Goal: Task Accomplishment & Management: Use online tool/utility

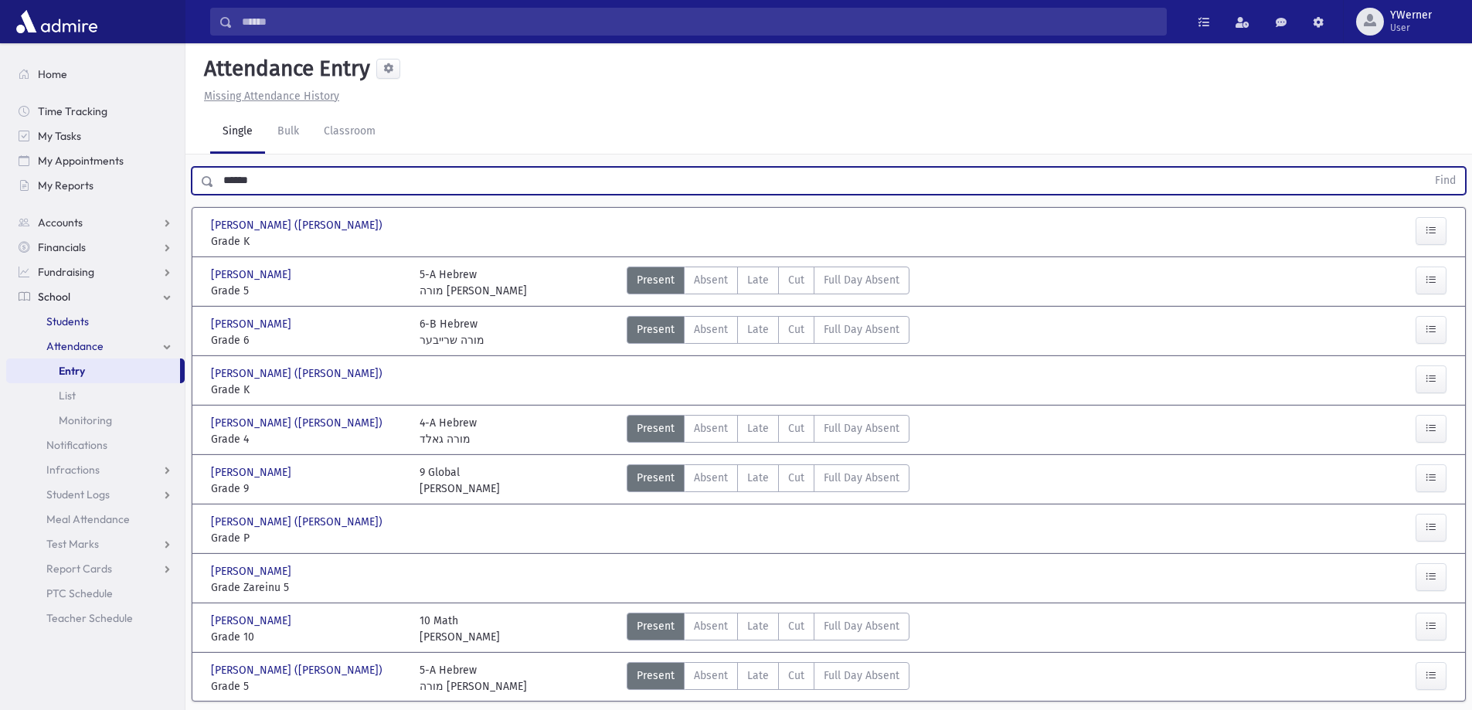
click at [70, 320] on span "Students" at bounding box center [67, 321] width 42 height 14
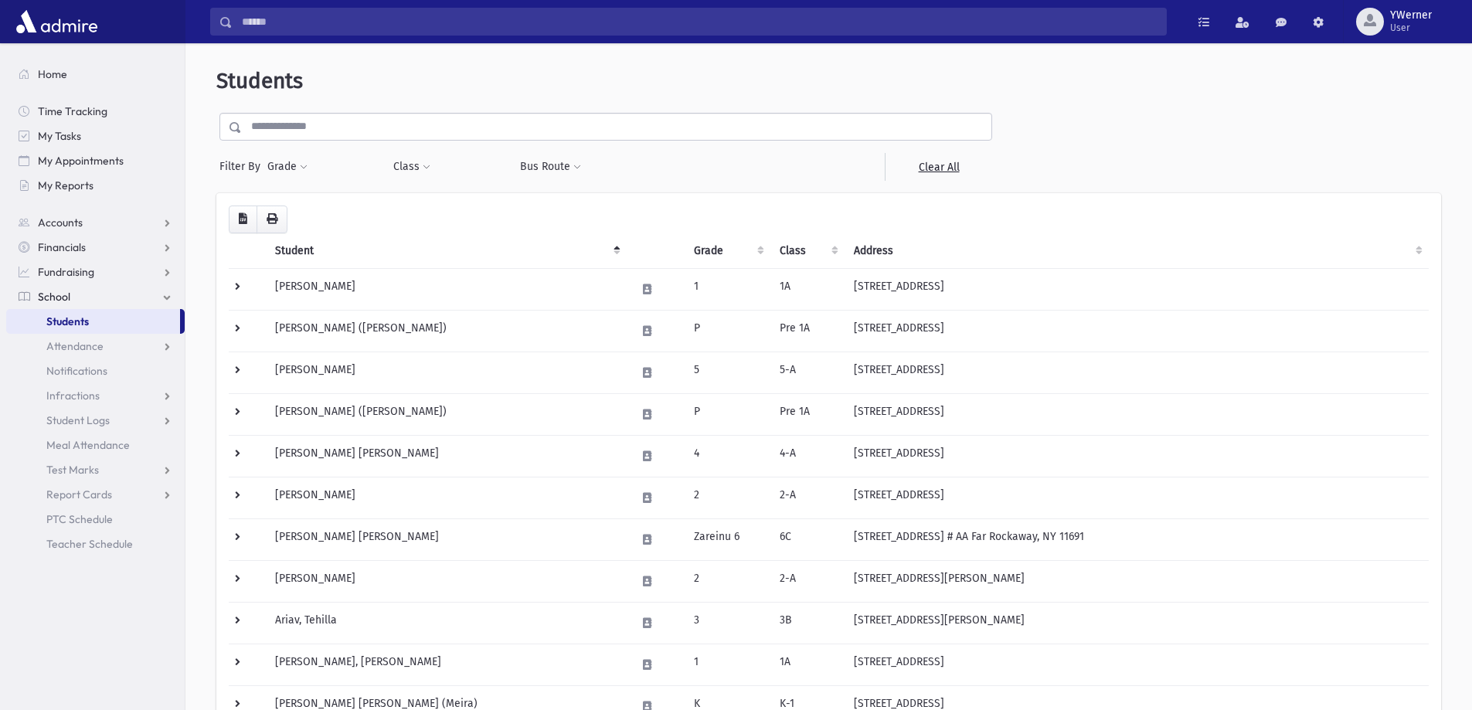
click at [322, 120] on input "text" at bounding box center [616, 127] width 749 height 28
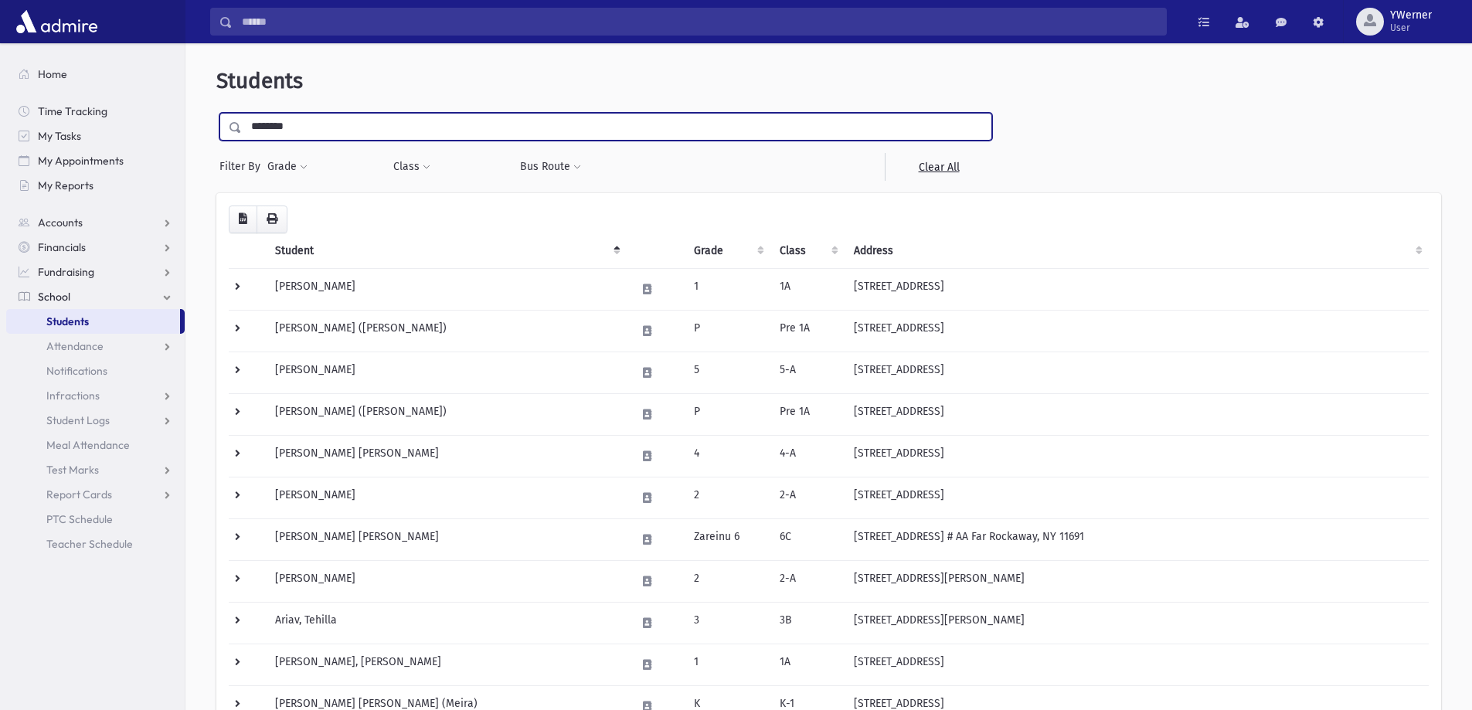
type input "********"
click at [216, 113] on input "submit" at bounding box center [237, 123] width 43 height 21
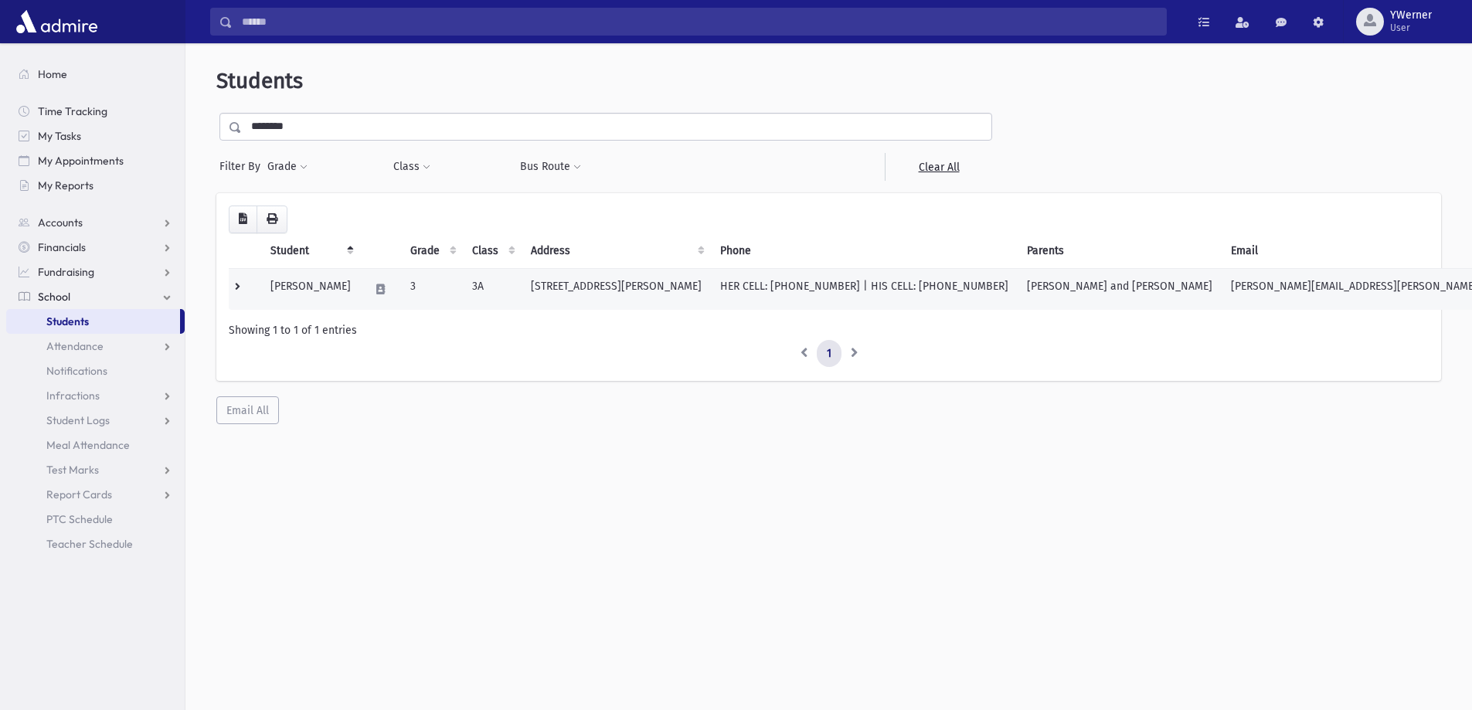
click at [360, 293] on td "[PERSON_NAME]" at bounding box center [310, 289] width 99 height 42
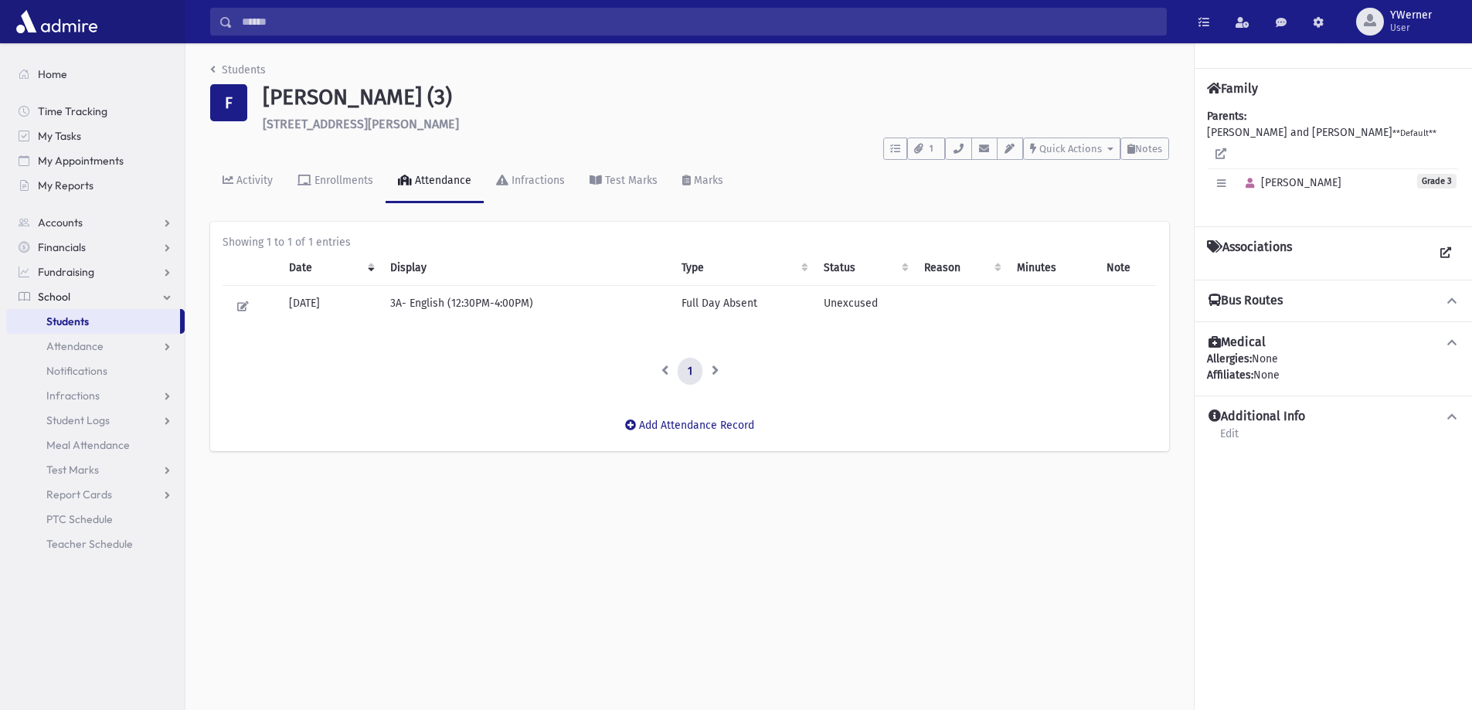
click at [58, 297] on span "School" at bounding box center [54, 297] width 32 height 14
click at [47, 287] on link "School" at bounding box center [95, 296] width 178 height 25
click at [67, 351] on span "Attendance" at bounding box center [74, 346] width 57 height 14
click at [70, 370] on span "Entry" at bounding box center [72, 371] width 26 height 14
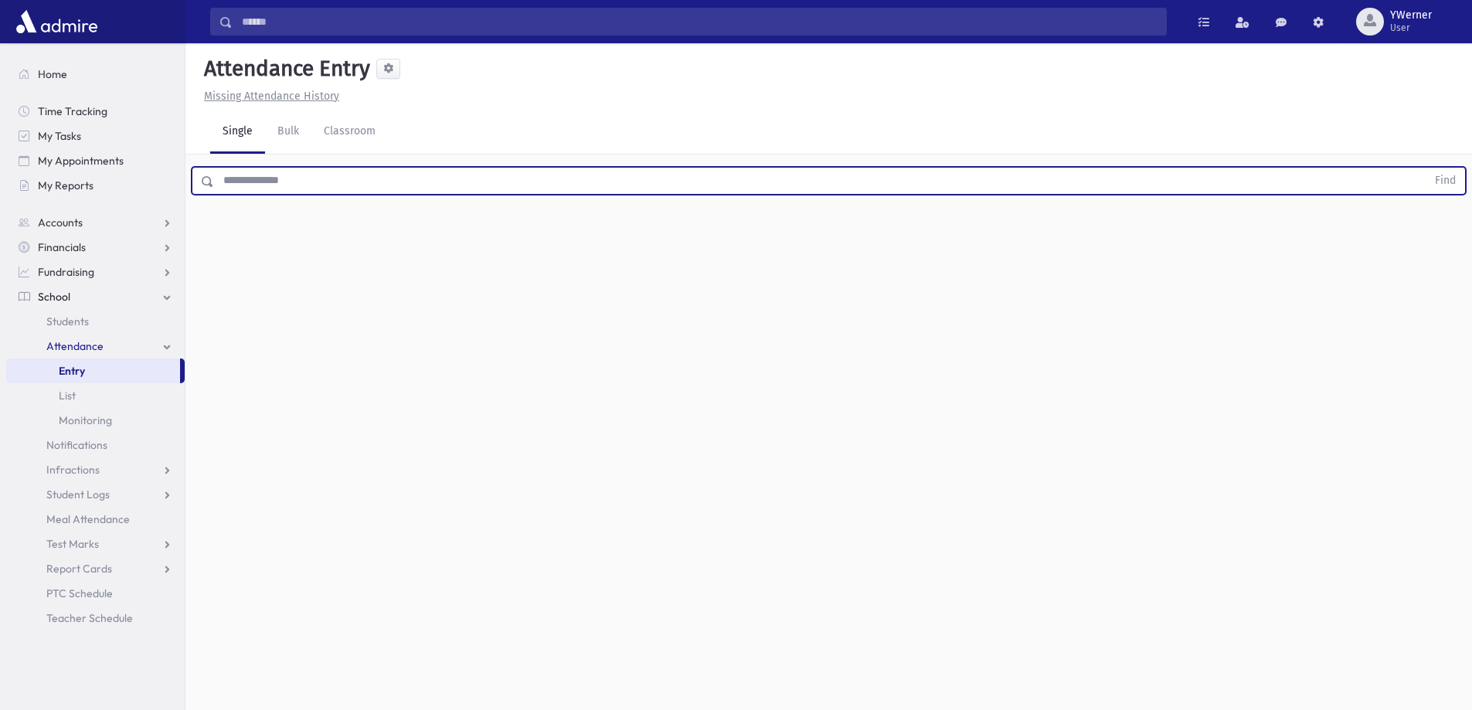
click at [310, 170] on input "text" at bounding box center [820, 181] width 1212 height 28
click at [1425, 168] on button "Find" at bounding box center [1444, 181] width 39 height 26
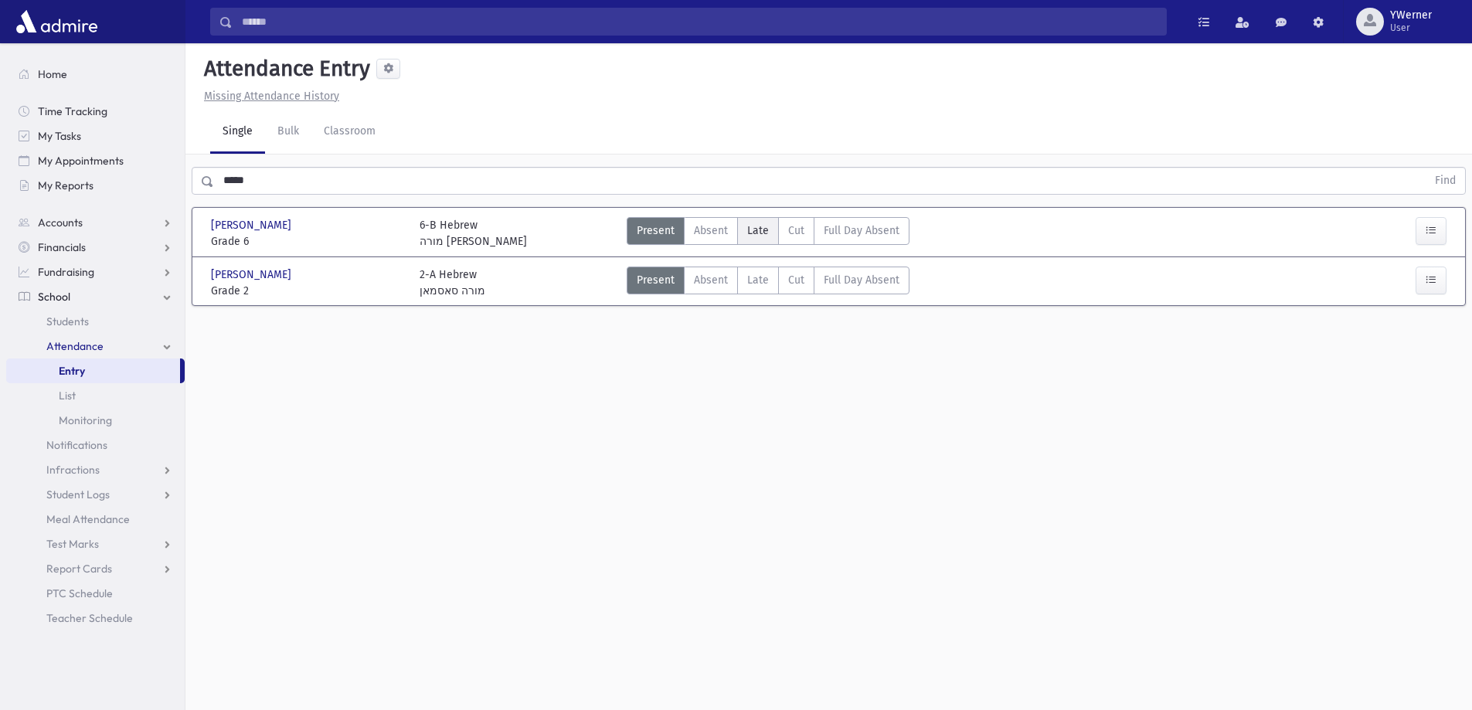
click at [744, 227] on label "Late L" at bounding box center [758, 231] width 42 height 28
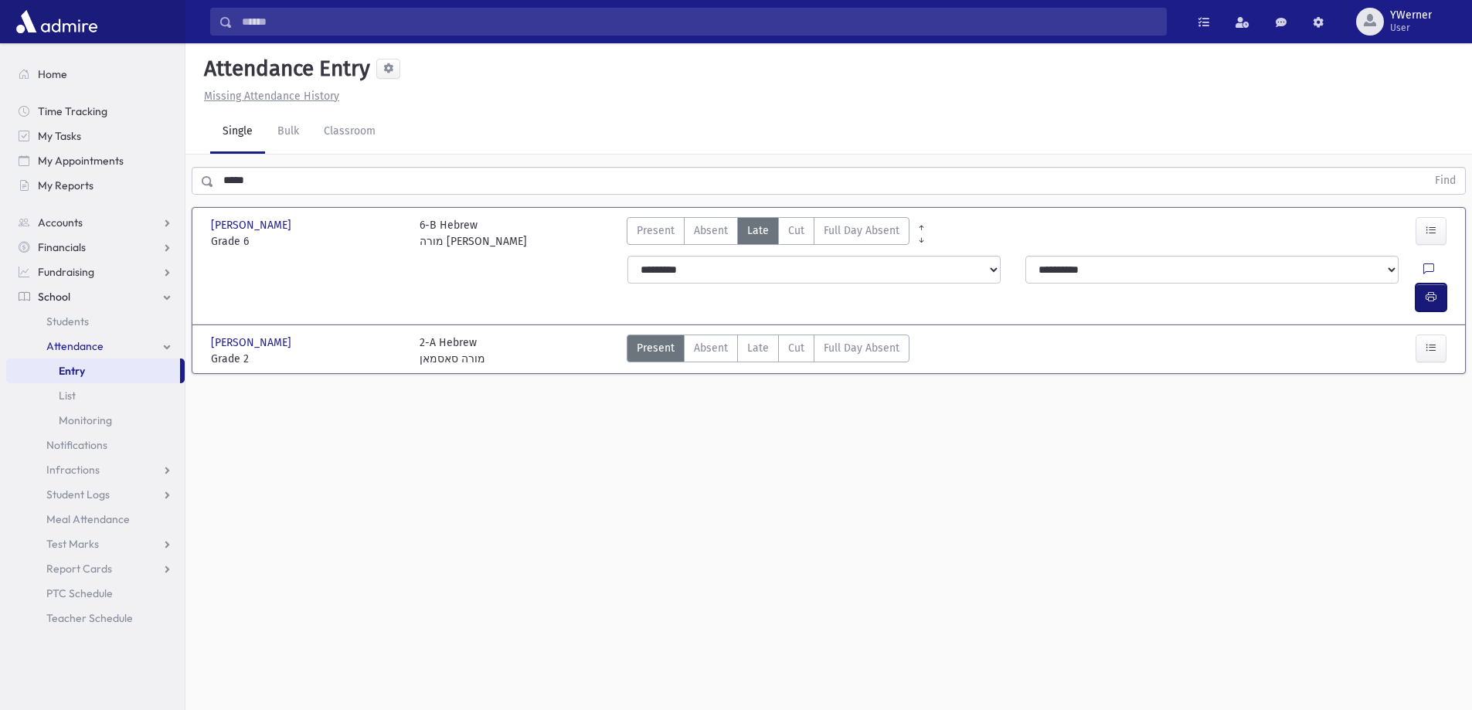
click at [1441, 284] on button "button" at bounding box center [1430, 298] width 31 height 28
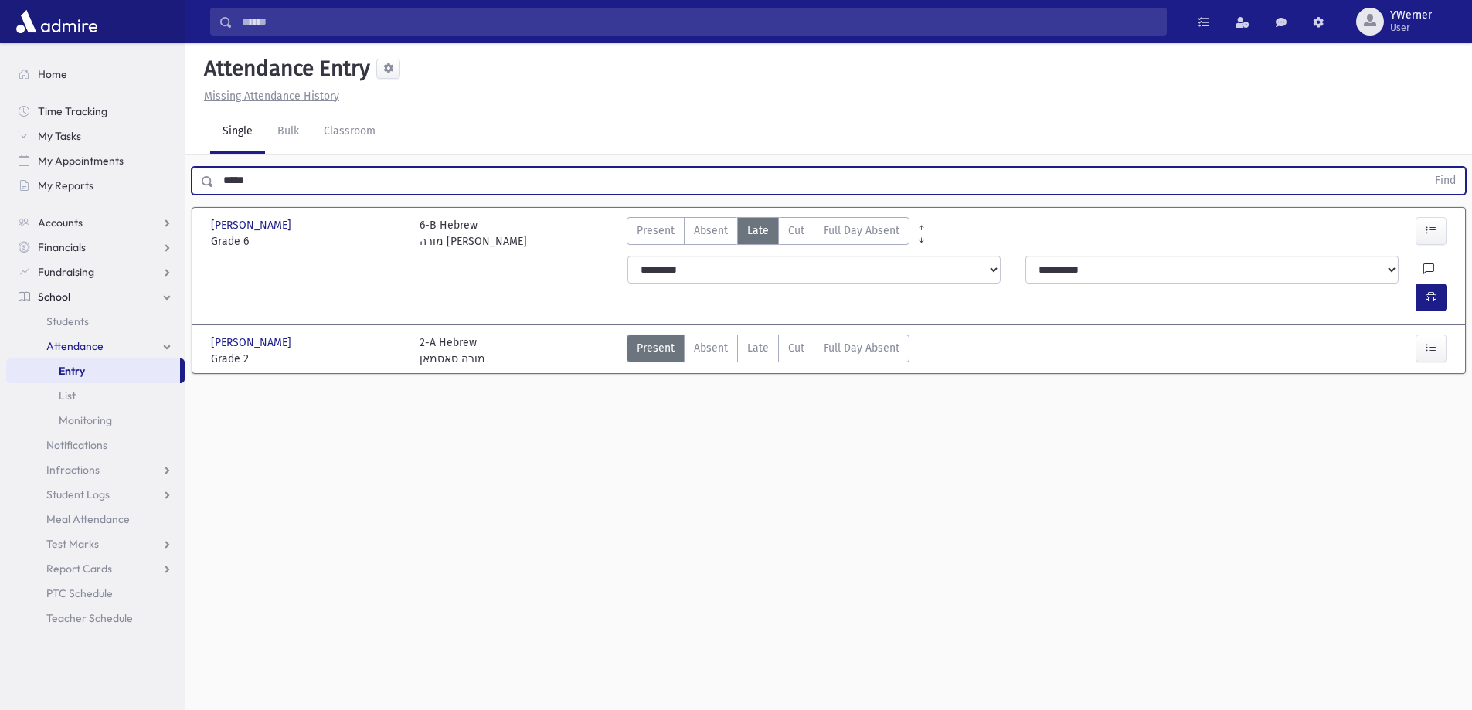
drag, startPoint x: 301, startPoint y: 168, endPoint x: 197, endPoint y: 179, distance: 104.9
click at [197, 179] on div "***** Find" at bounding box center [829, 181] width 1274 height 28
click at [1425, 168] on button "Find" at bounding box center [1444, 181] width 39 height 26
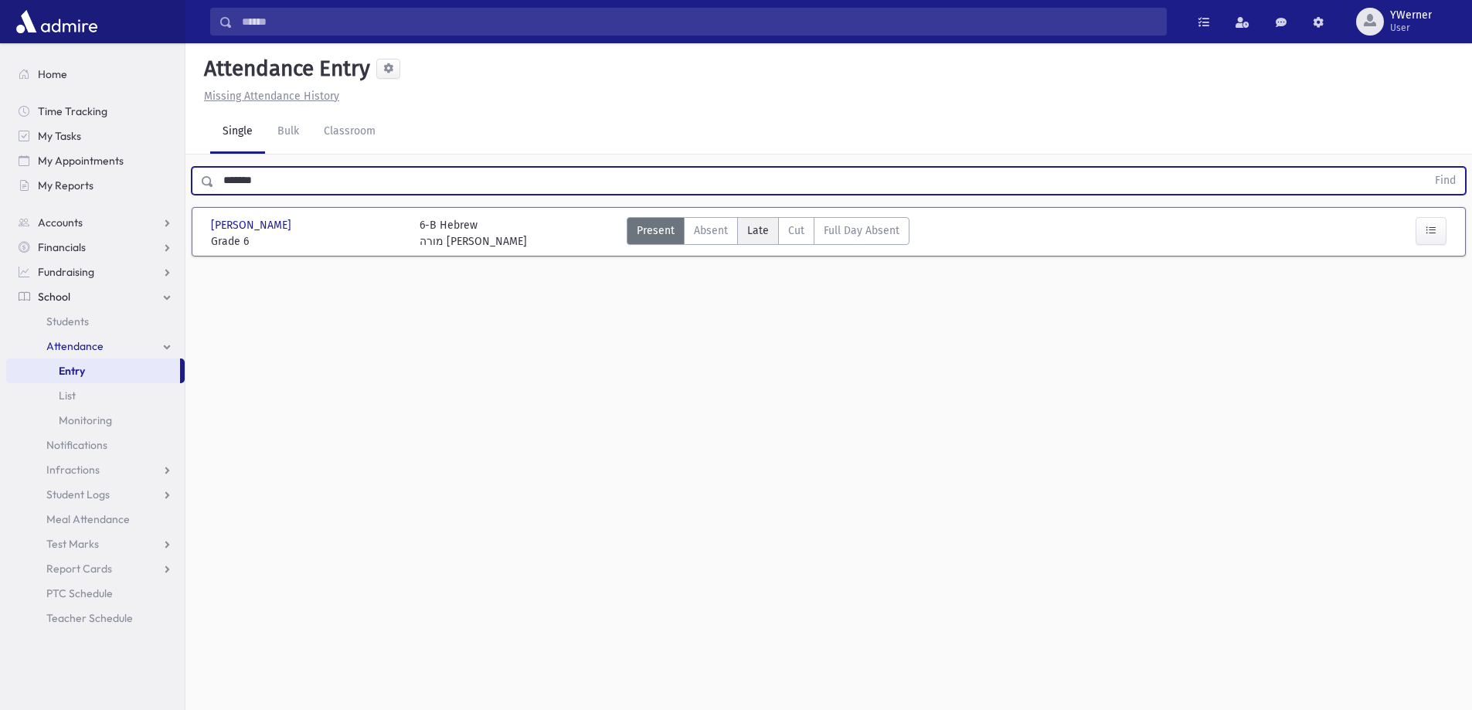
click at [758, 231] on span "Late" at bounding box center [758, 230] width 22 height 16
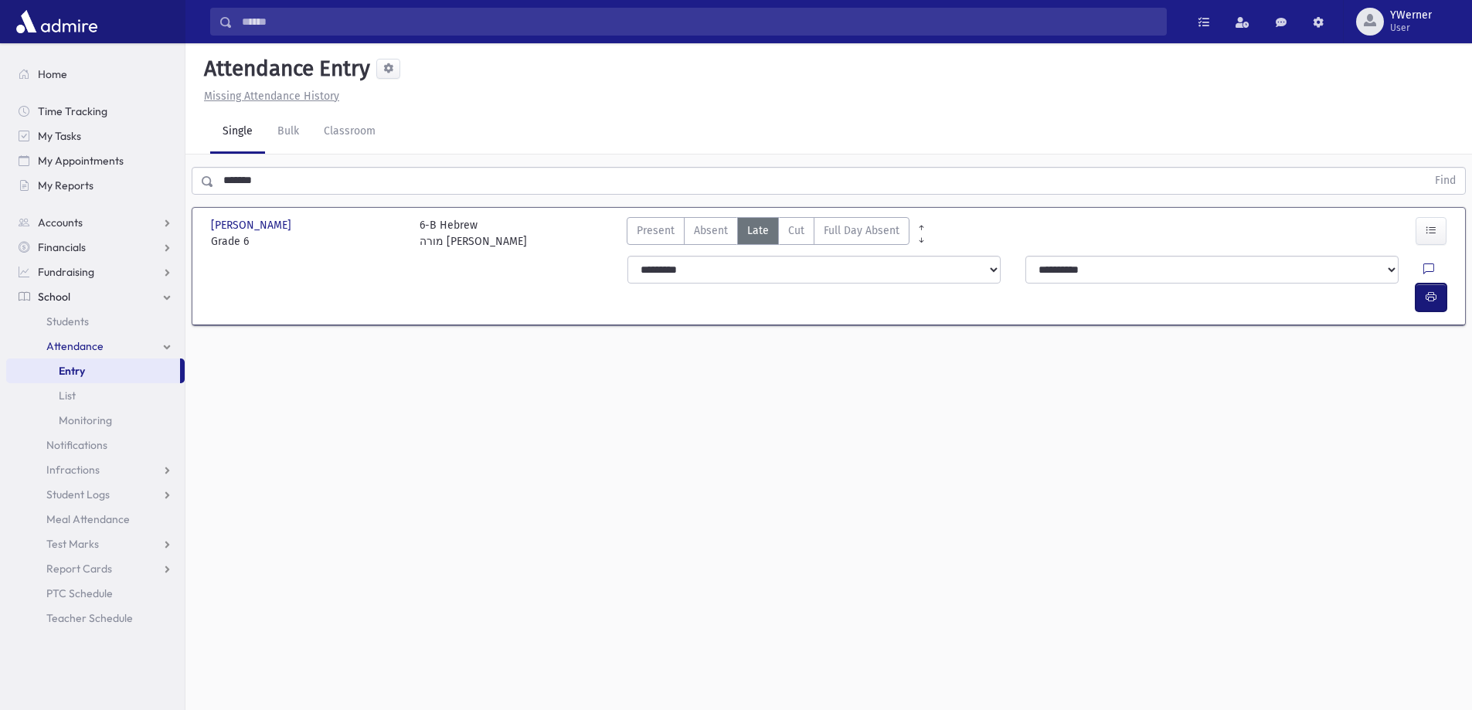
click at [1435, 290] on icon "button" at bounding box center [1430, 296] width 11 height 13
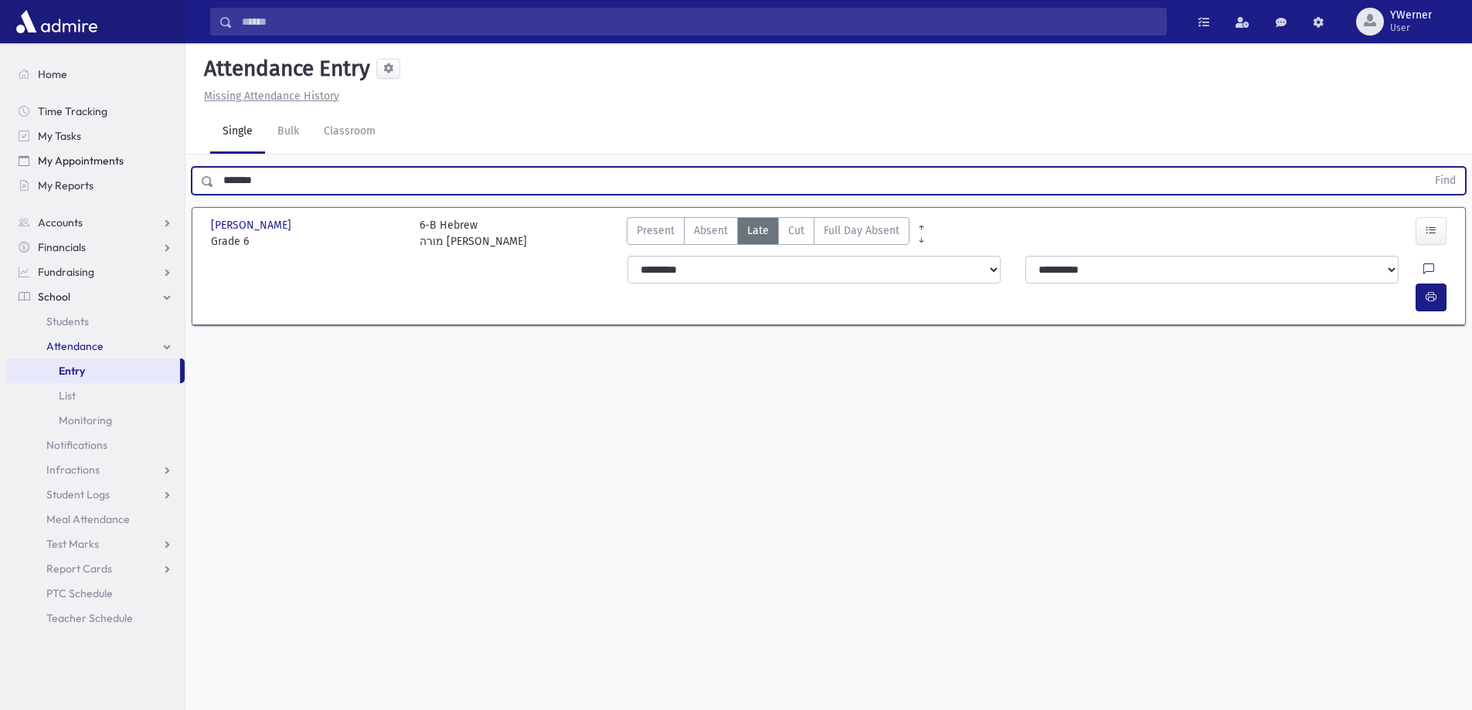
drag, startPoint x: 343, startPoint y: 172, endPoint x: 170, endPoint y: 172, distance: 173.0
click at [175, 172] on div "Search Results All Accounts" at bounding box center [736, 372] width 1472 height 745
click at [1425, 168] on button "Find" at bounding box center [1444, 181] width 39 height 26
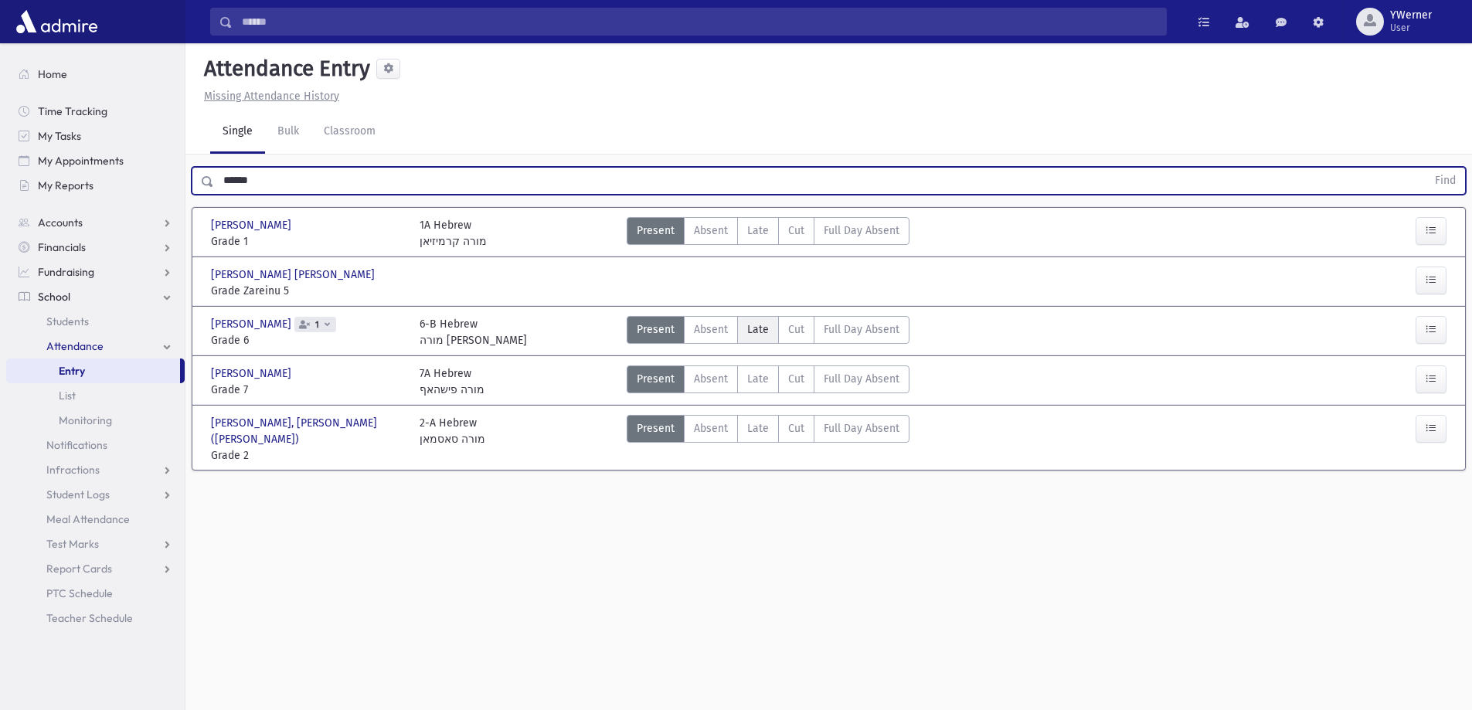
click at [771, 328] on label "Late L" at bounding box center [758, 330] width 42 height 28
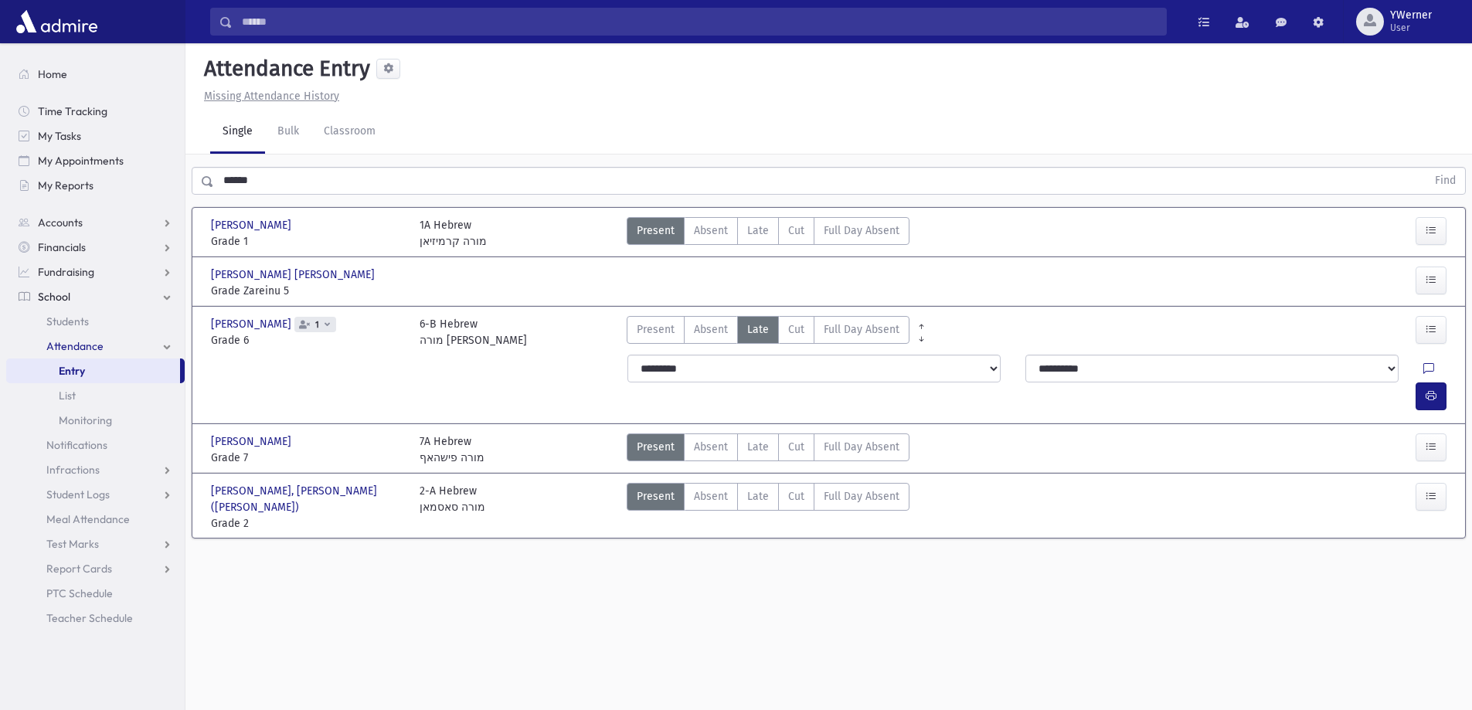
click at [1423, 374] on div at bounding box center [1437, 369] width 29 height 28
click at [1419, 382] on button "button" at bounding box center [1430, 396] width 31 height 28
drag, startPoint x: 306, startPoint y: 182, endPoint x: 199, endPoint y: 178, distance: 107.5
click at [199, 178] on div "****** Find" at bounding box center [829, 181] width 1274 height 28
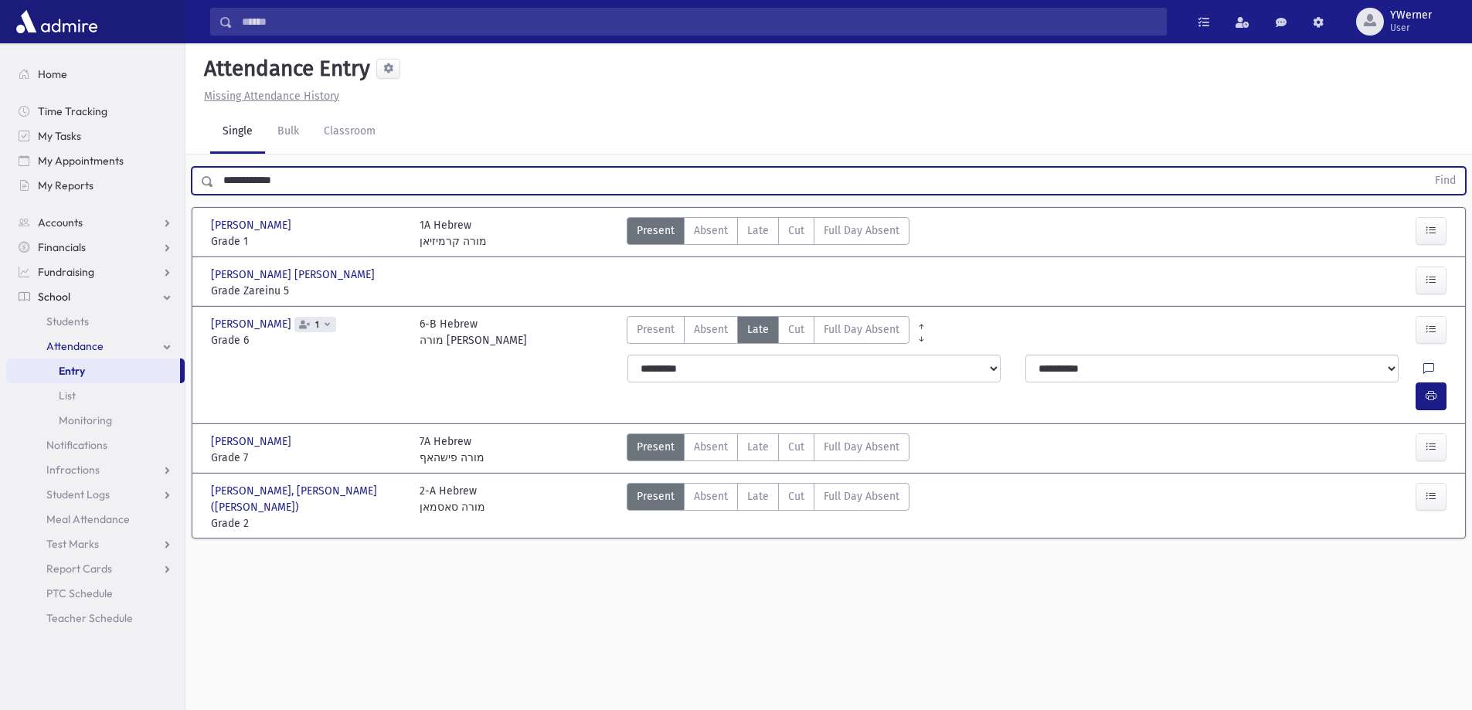
click at [1425, 168] on button "Find" at bounding box center [1444, 181] width 39 height 26
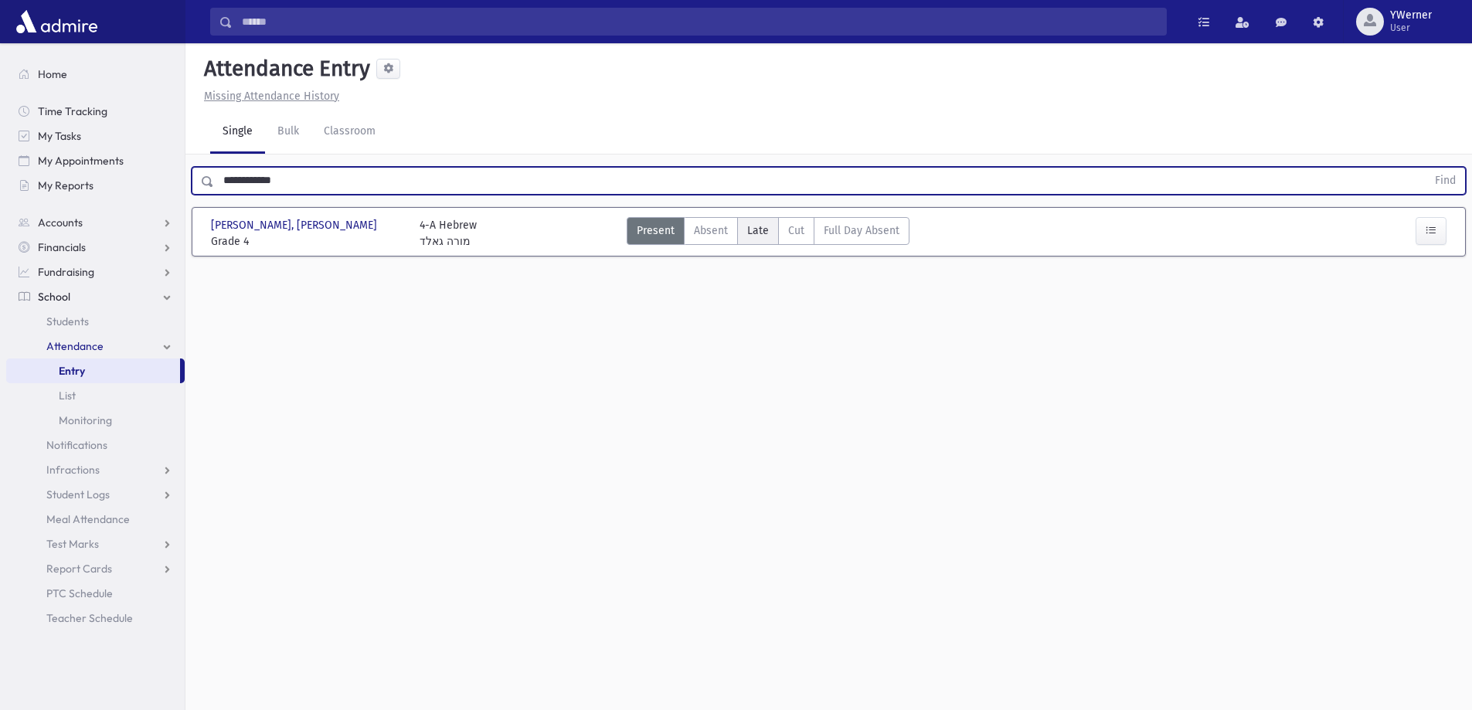
click at [758, 233] on span "Late" at bounding box center [758, 230] width 22 height 16
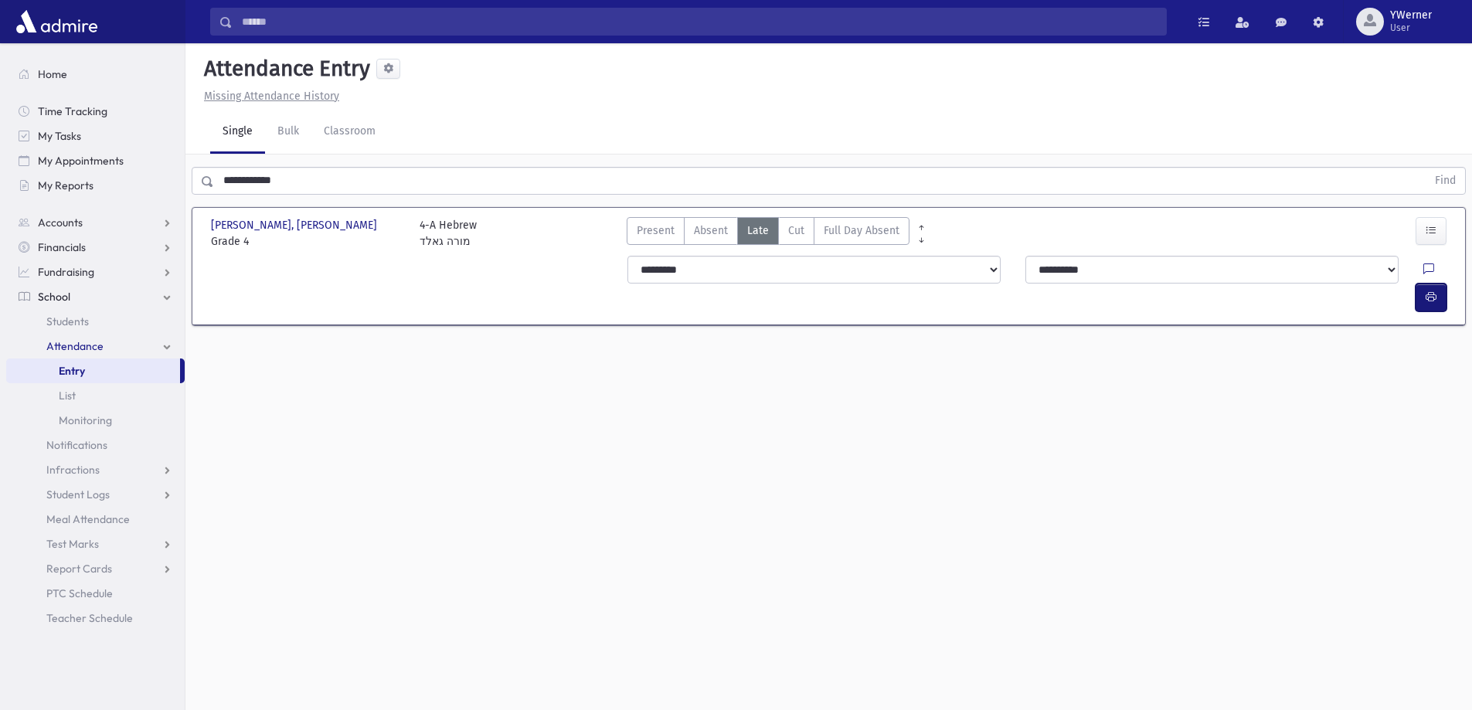
click at [1438, 284] on button "button" at bounding box center [1430, 298] width 31 height 28
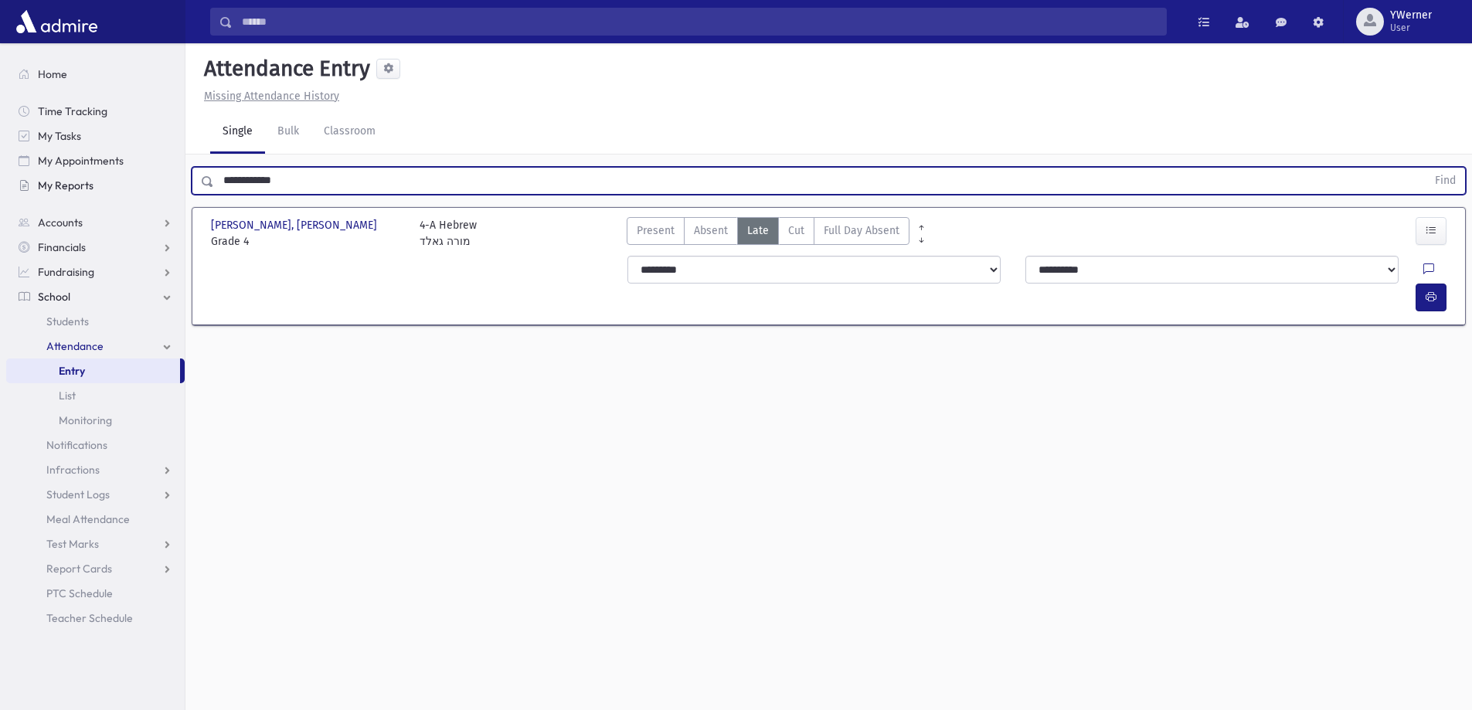
drag, startPoint x: 335, startPoint y: 188, endPoint x: 176, endPoint y: 187, distance: 159.1
click at [176, 187] on div "Search Results All Accounts" at bounding box center [736, 372] width 1472 height 745
type input "******"
click at [1425, 168] on button "Find" at bounding box center [1444, 181] width 39 height 26
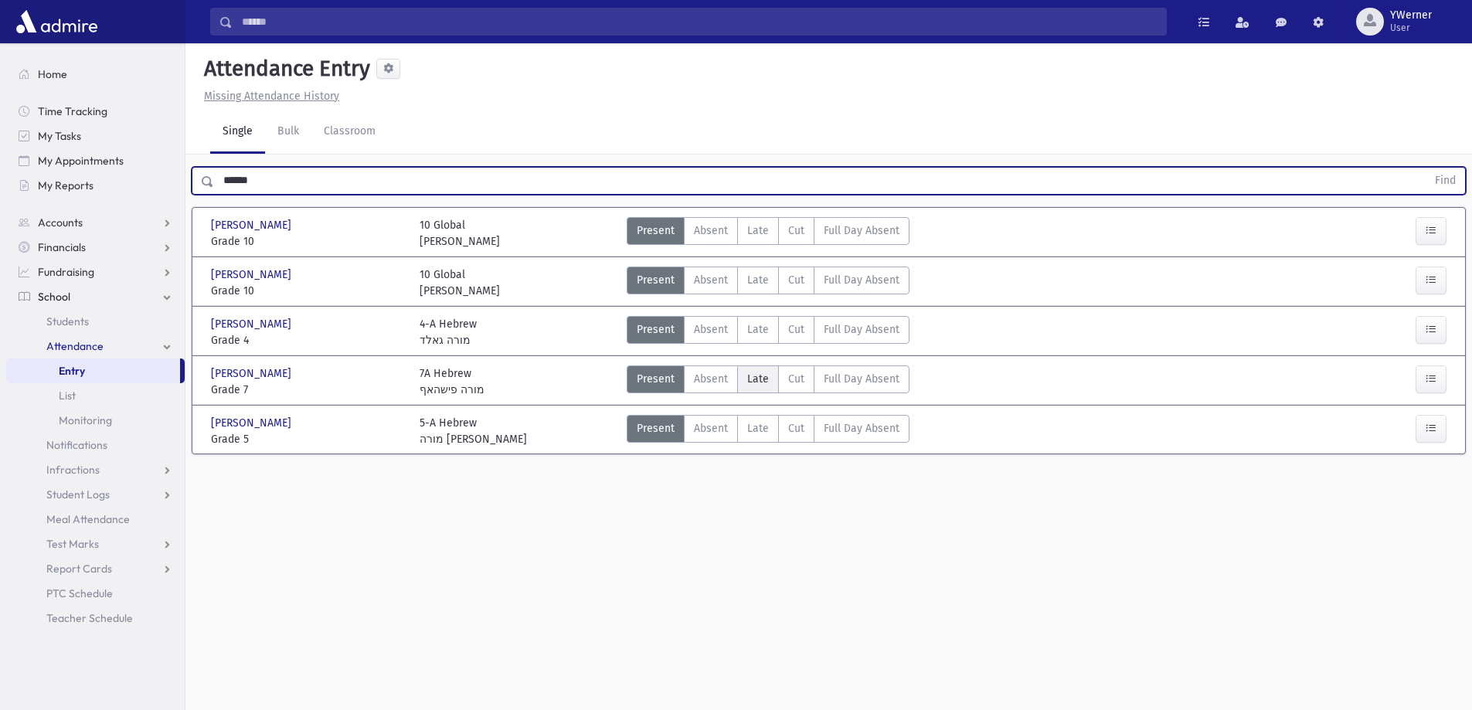
click at [764, 382] on span "Late" at bounding box center [758, 379] width 22 height 16
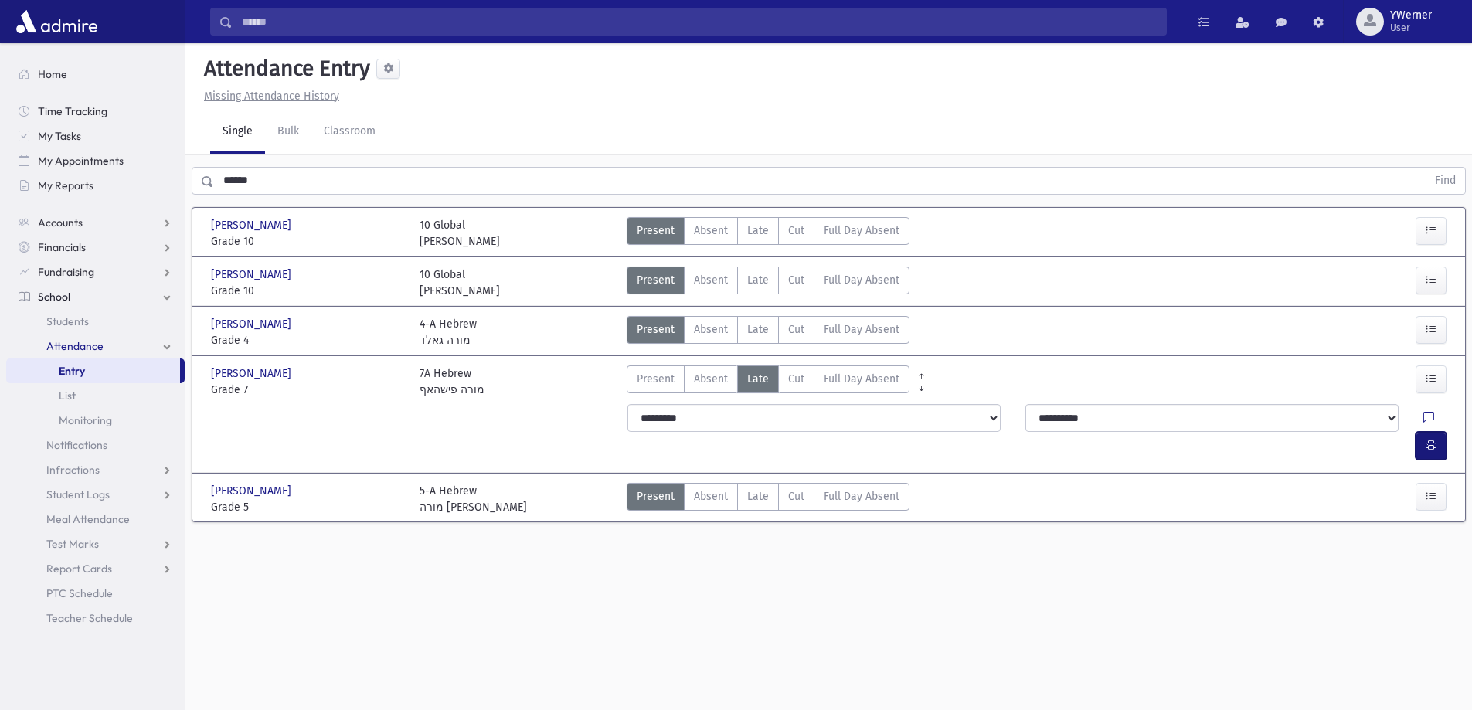
click at [1428, 439] on icon "button" at bounding box center [1430, 445] width 11 height 13
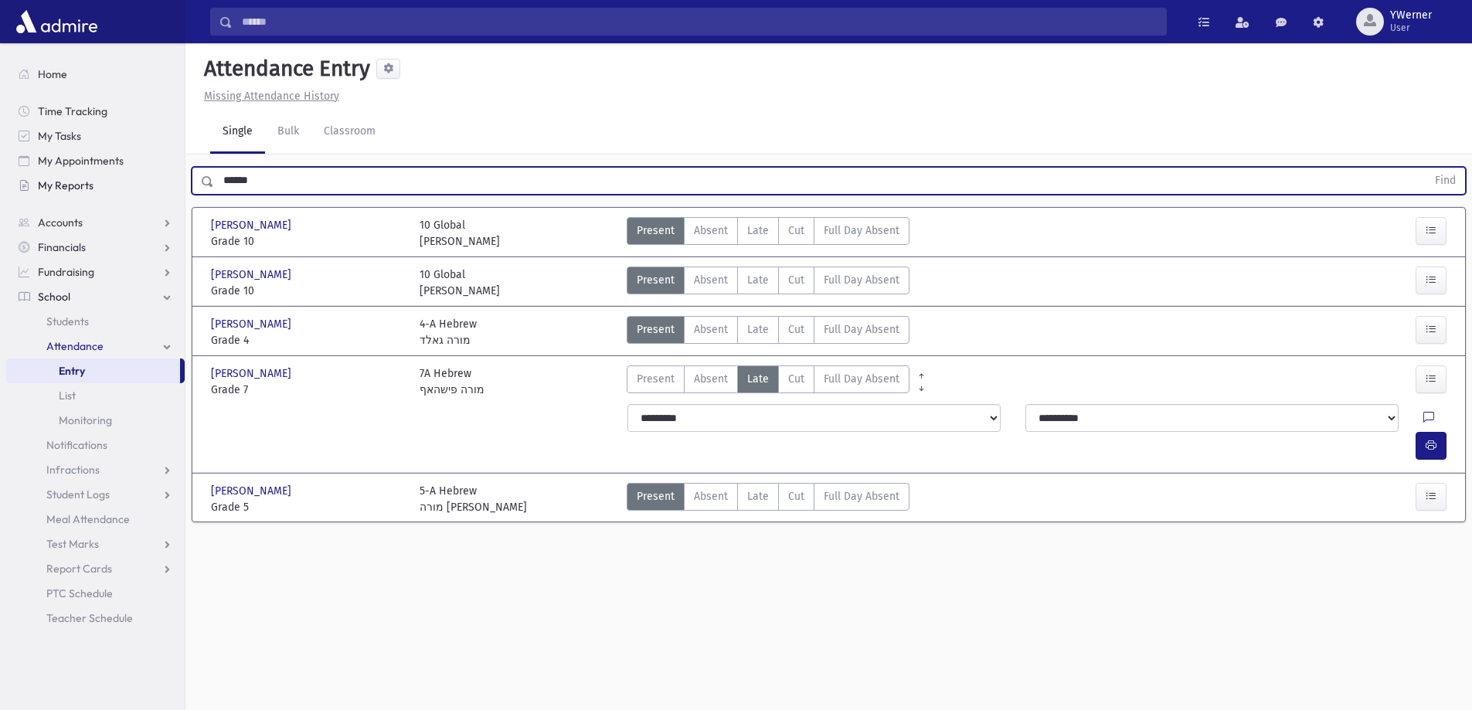
drag, startPoint x: 270, startPoint y: 179, endPoint x: 134, endPoint y: 182, distance: 136.8
click at [134, 182] on div "Search Results All Accounts" at bounding box center [736, 372] width 1472 height 745
type input "*******"
click at [1425, 168] on button "Find" at bounding box center [1444, 181] width 39 height 26
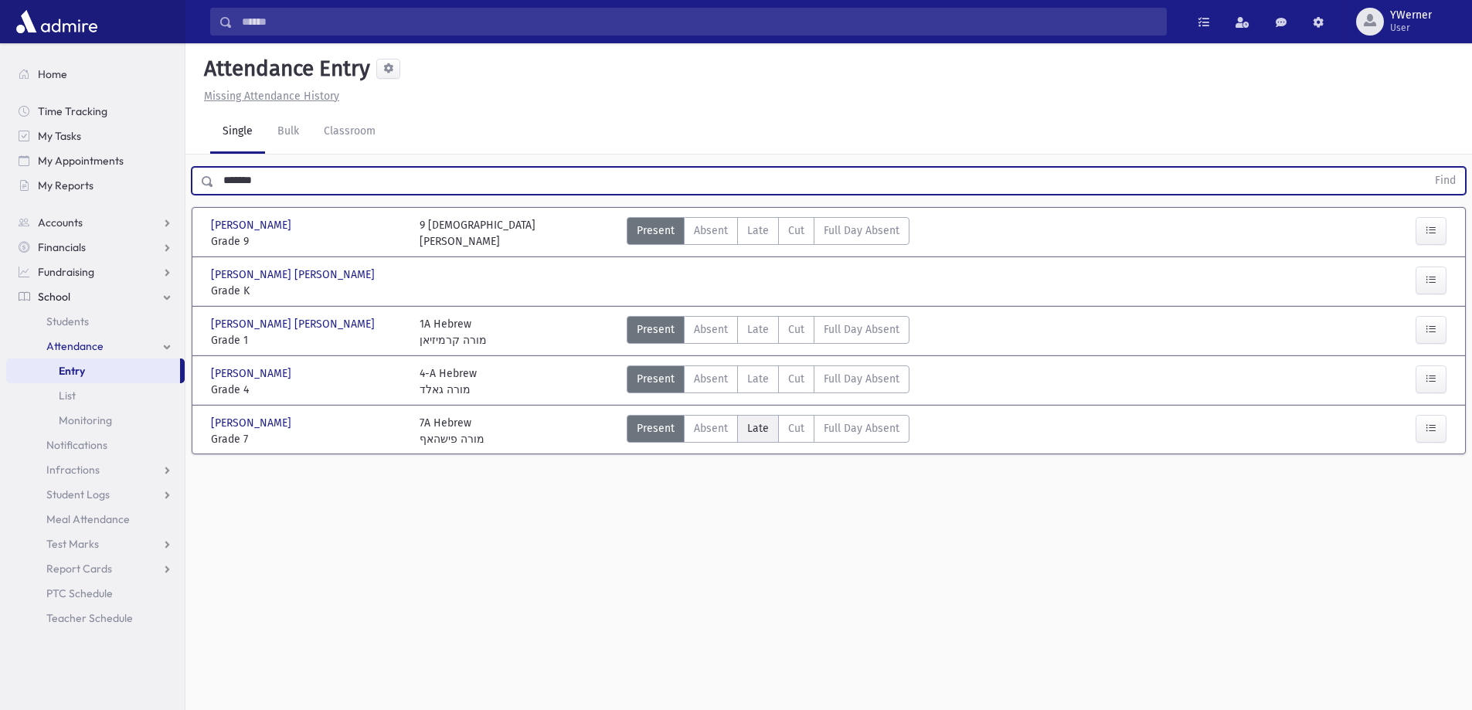
click at [765, 426] on span "Late" at bounding box center [758, 428] width 22 height 16
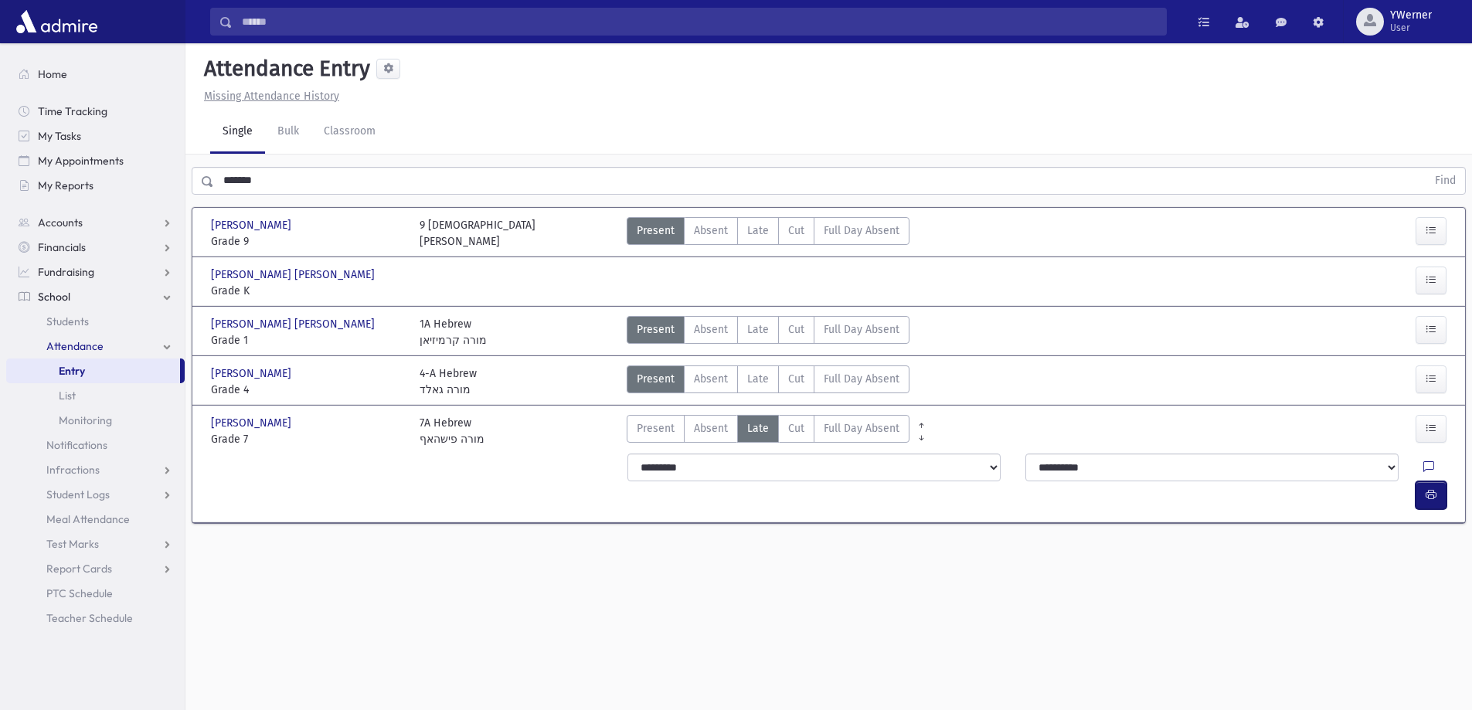
click at [1433, 488] on icon "button" at bounding box center [1430, 494] width 11 height 13
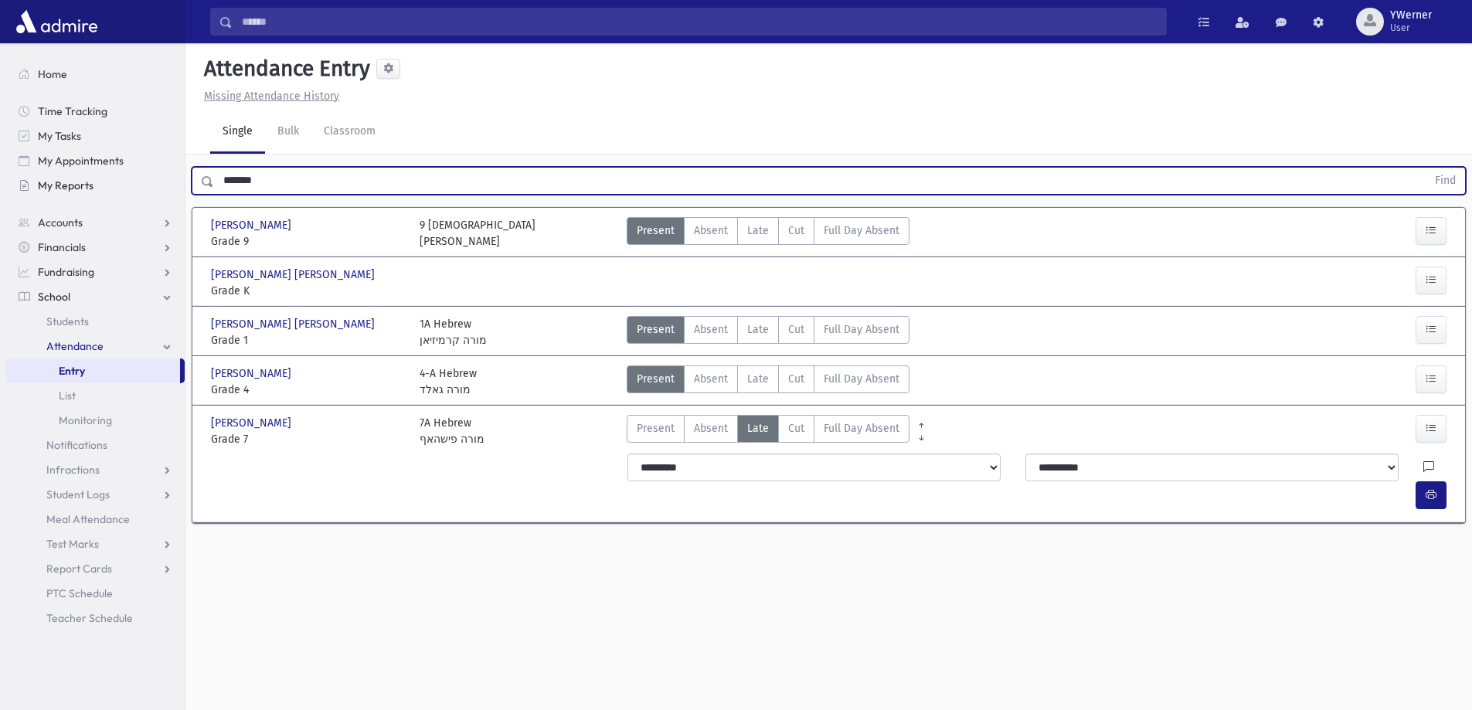
drag, startPoint x: 298, startPoint y: 188, endPoint x: 139, endPoint y: 196, distance: 159.4
click at [139, 196] on div "Search Results All Accounts" at bounding box center [736, 372] width 1472 height 745
type input "*****"
click at [1425, 168] on button "Find" at bounding box center [1444, 181] width 39 height 26
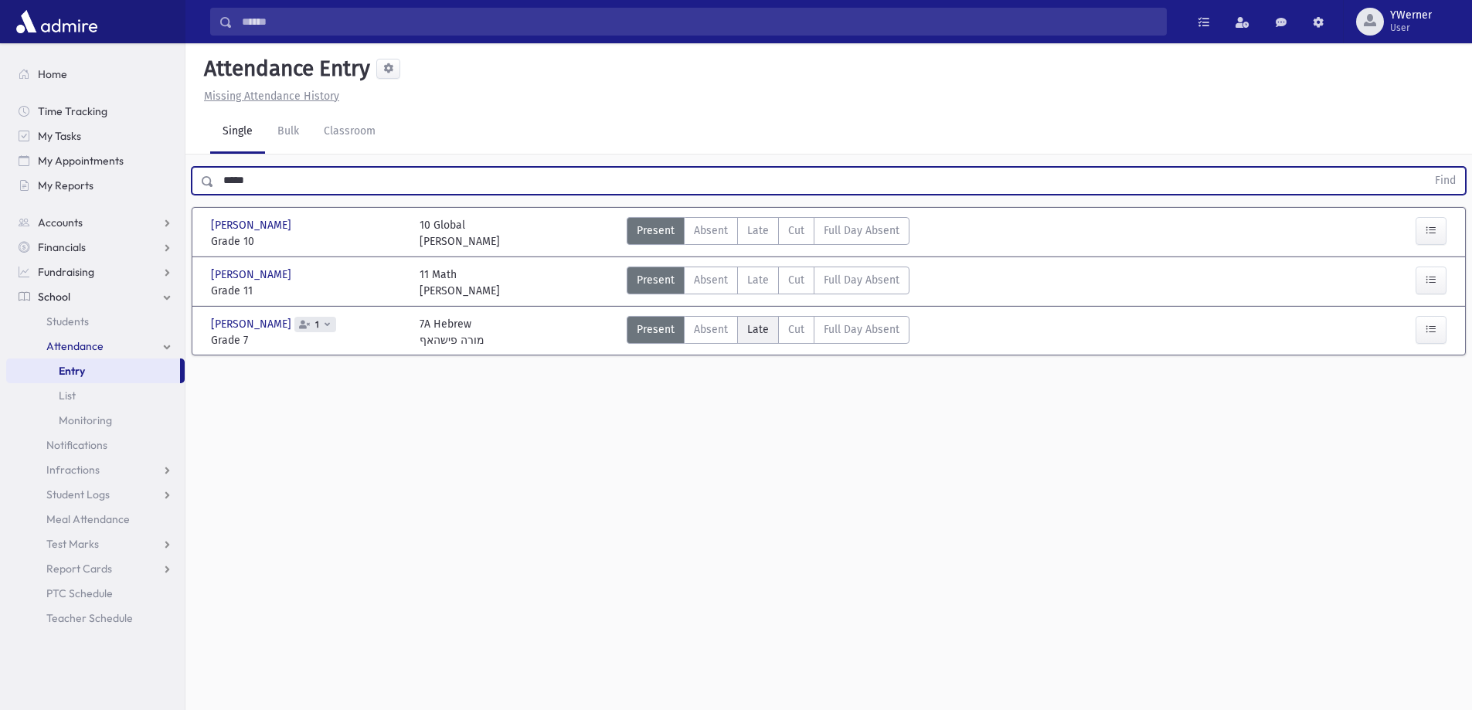
click at [749, 337] on span "Late" at bounding box center [758, 329] width 22 height 16
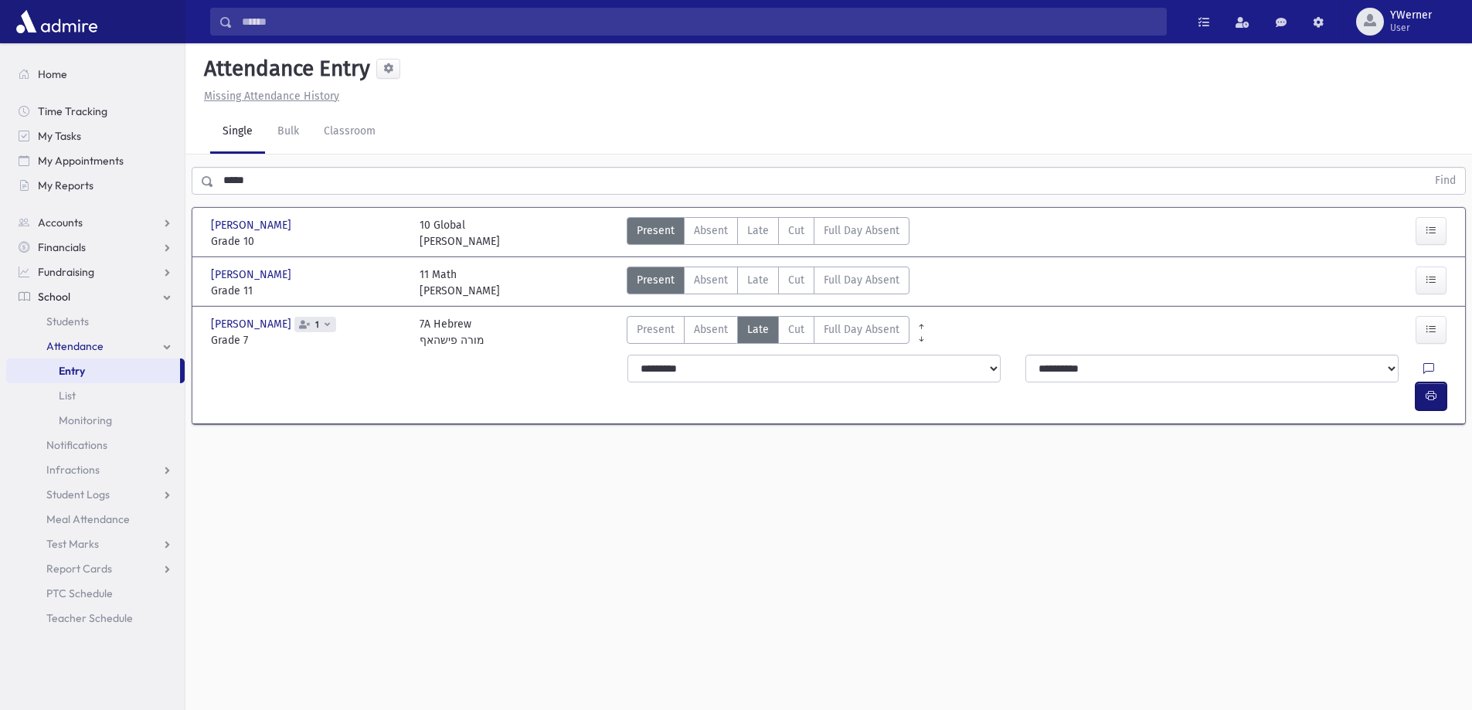
click at [1434, 389] on icon "button" at bounding box center [1430, 395] width 11 height 13
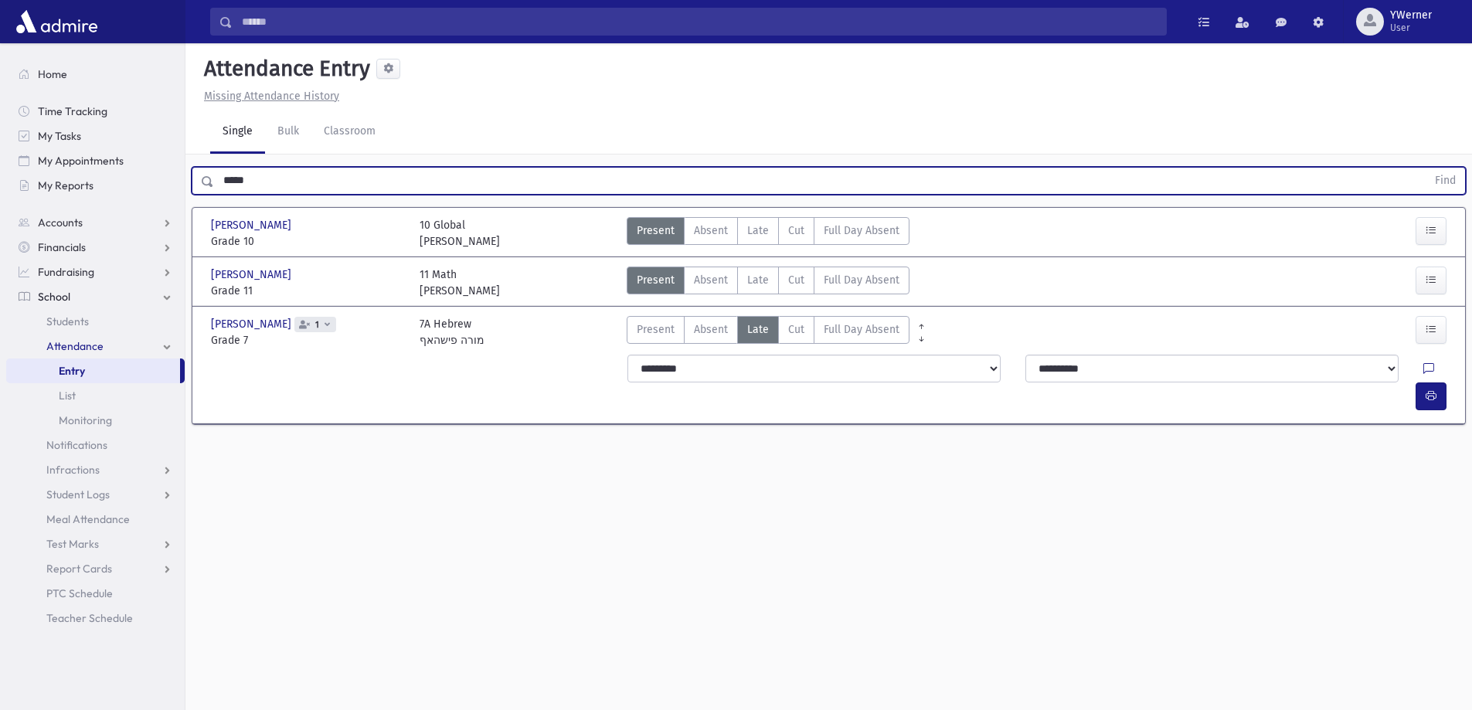
drag, startPoint x: 264, startPoint y: 185, endPoint x: 209, endPoint y: 176, distance: 56.3
click at [209, 176] on div "***** Find" at bounding box center [829, 181] width 1274 height 28
type input "*"
click at [1425, 168] on button "Find" at bounding box center [1444, 181] width 39 height 26
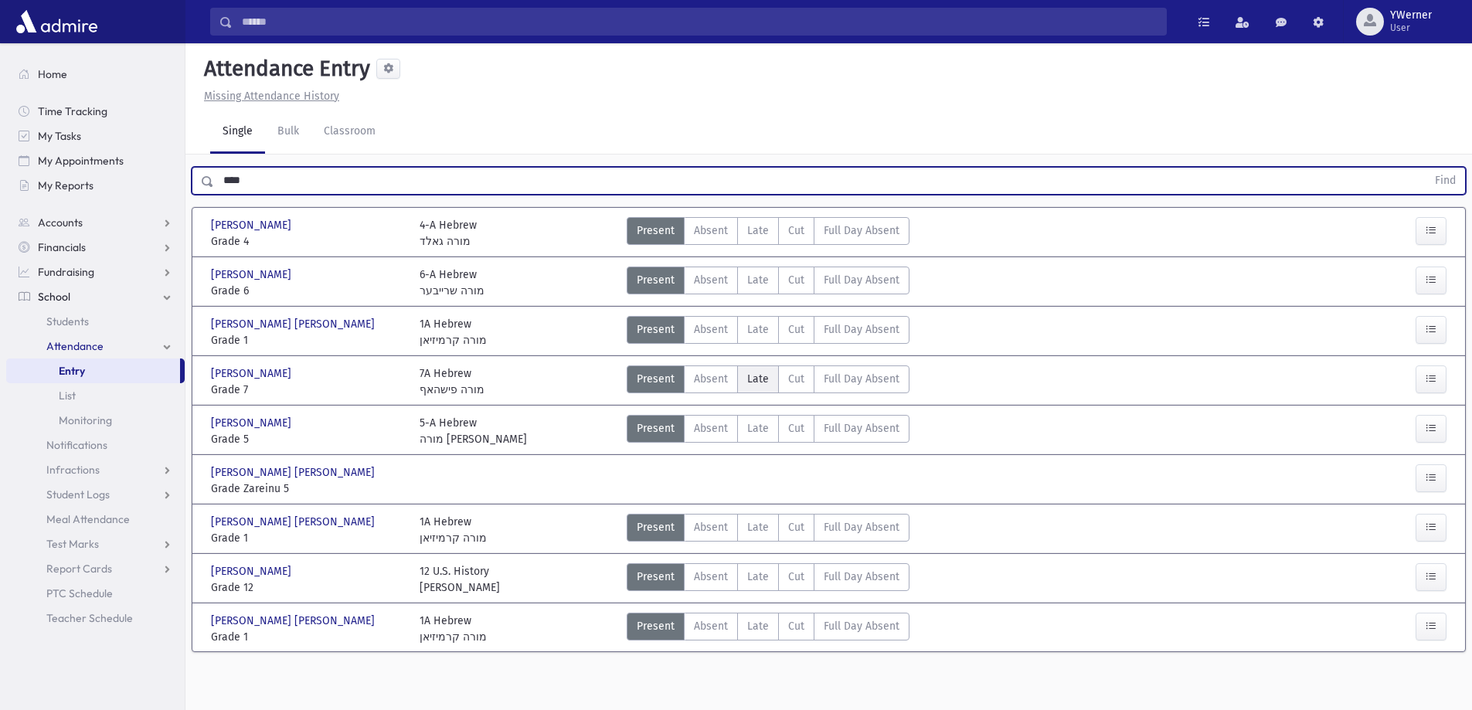
click at [747, 382] on span "Late" at bounding box center [758, 379] width 22 height 16
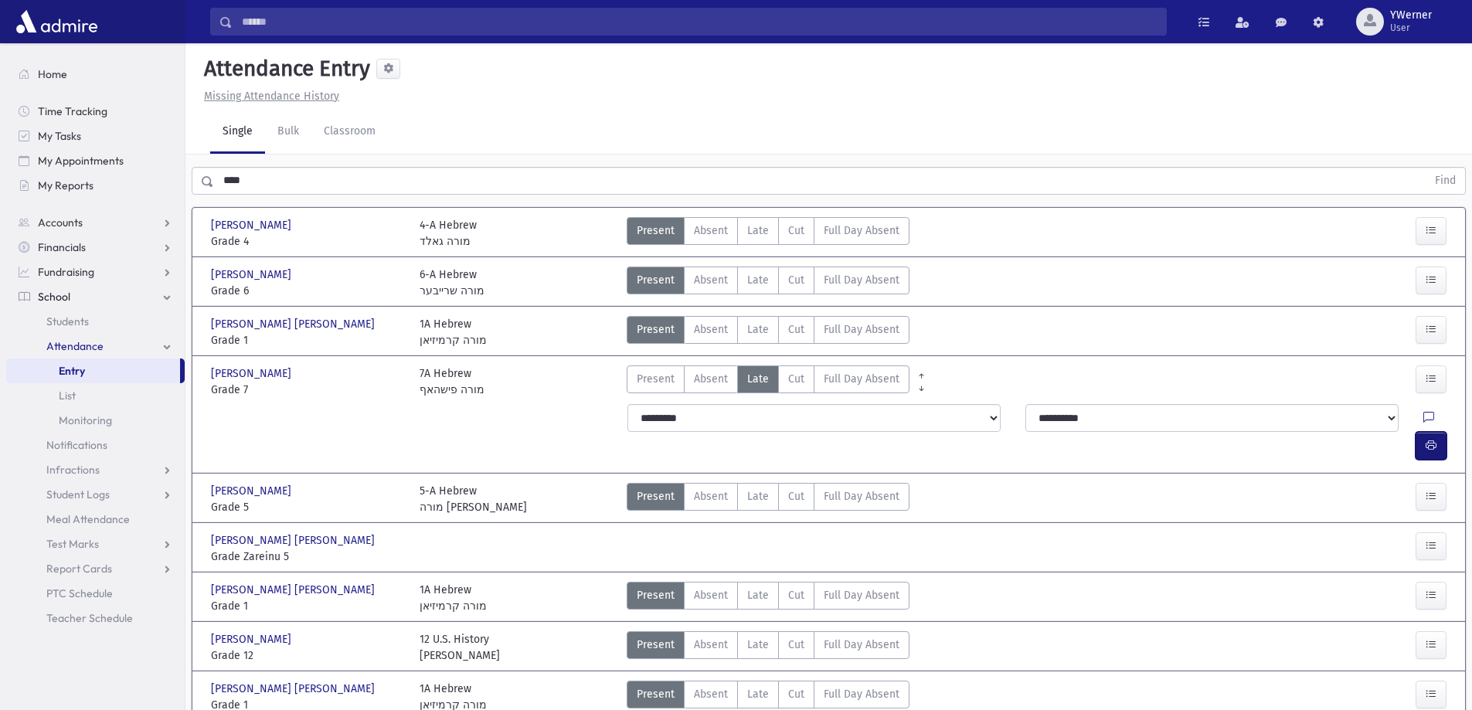
click at [1430, 439] on icon "button" at bounding box center [1430, 445] width 11 height 13
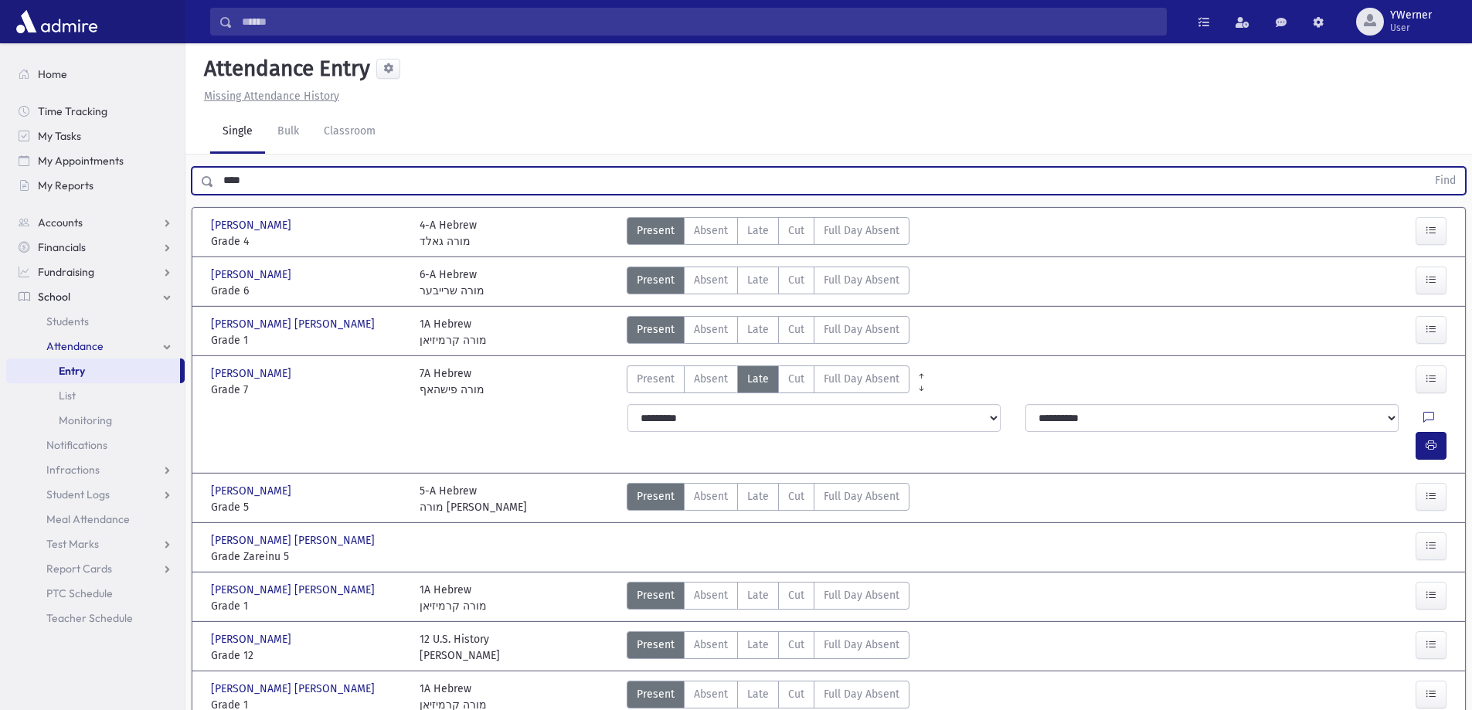
drag, startPoint x: 257, startPoint y: 182, endPoint x: 214, endPoint y: 182, distance: 43.3
click at [214, 182] on input "****" at bounding box center [820, 181] width 1212 height 28
type input "*****"
click at [1425, 168] on button "Find" at bounding box center [1444, 181] width 39 height 26
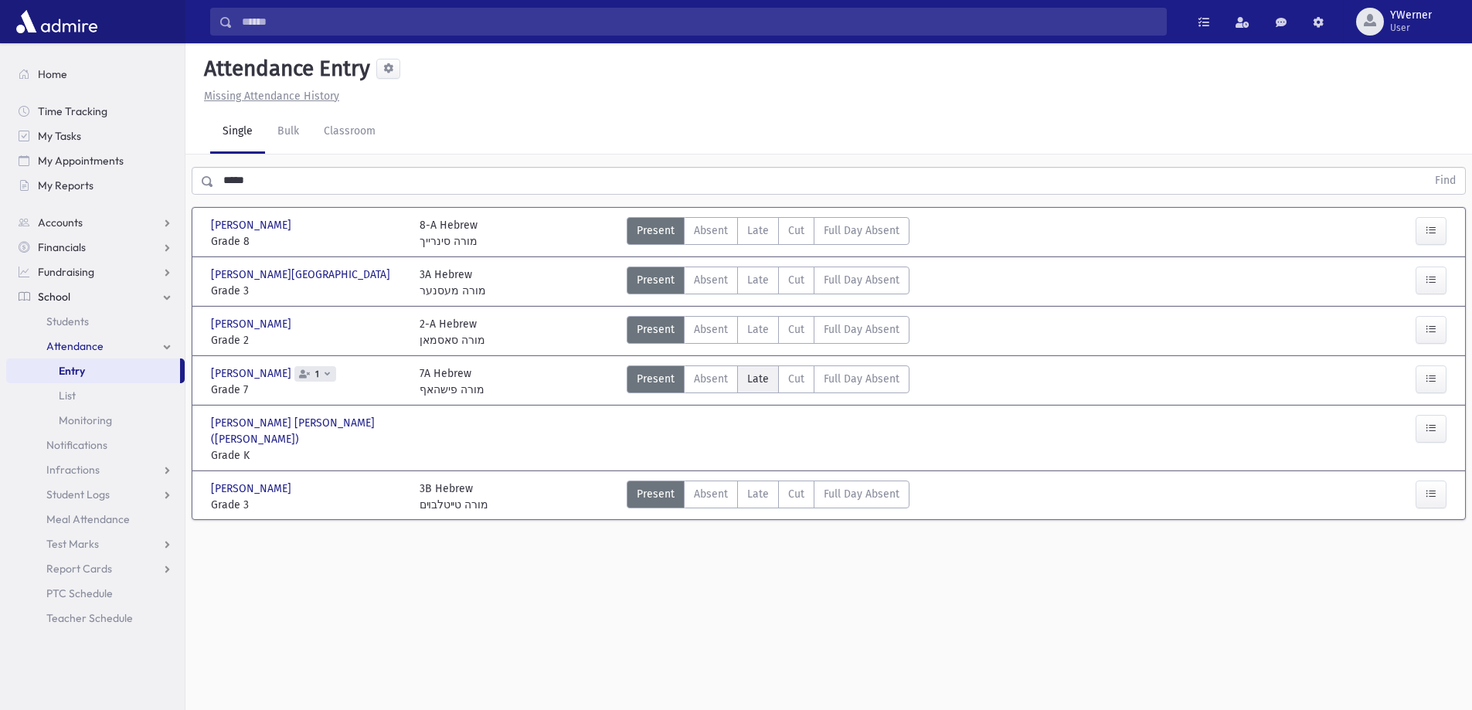
drag, startPoint x: 759, startPoint y: 372, endPoint x: 742, endPoint y: 382, distance: 20.0
click at [760, 372] on span "Late" at bounding box center [758, 379] width 22 height 16
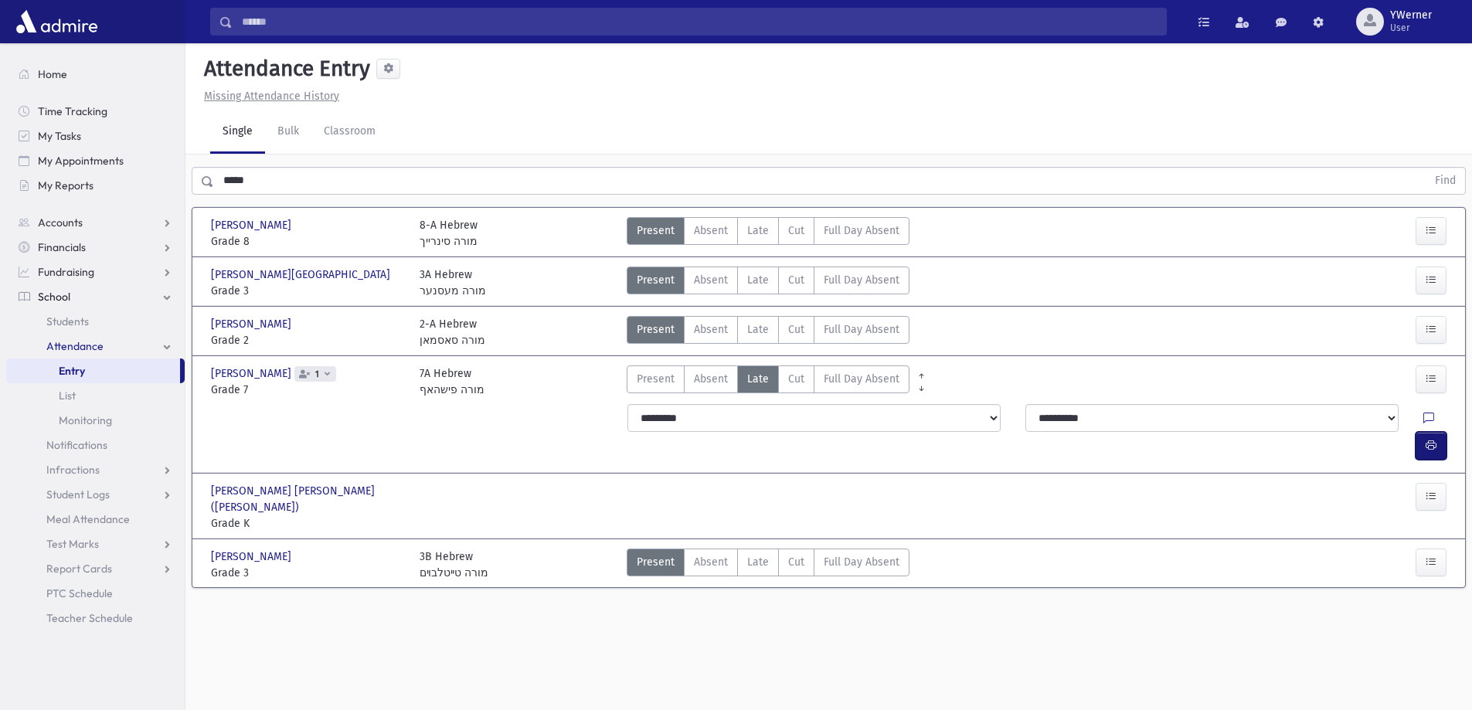
click at [1437, 432] on button "button" at bounding box center [1430, 446] width 31 height 28
